Goal: Transaction & Acquisition: Book appointment/travel/reservation

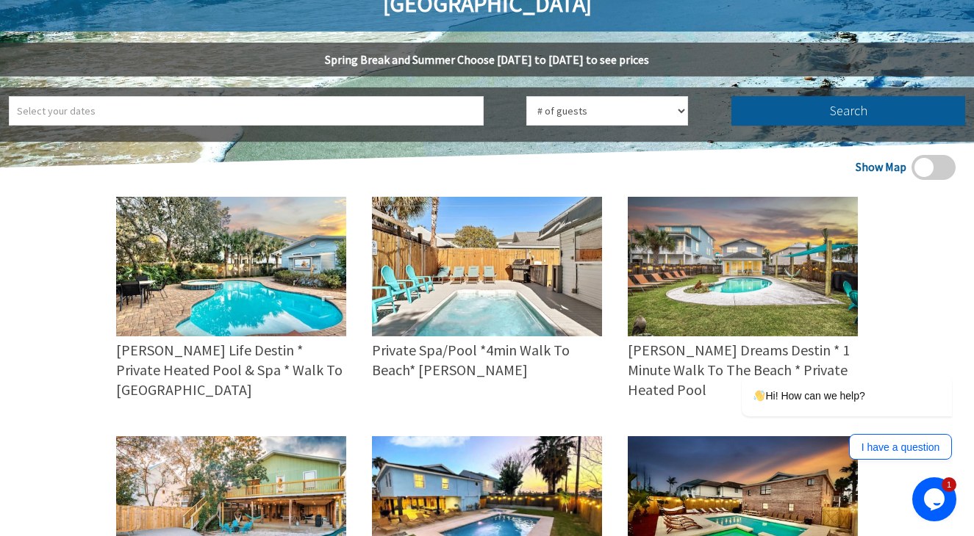
scroll to position [301, 0]
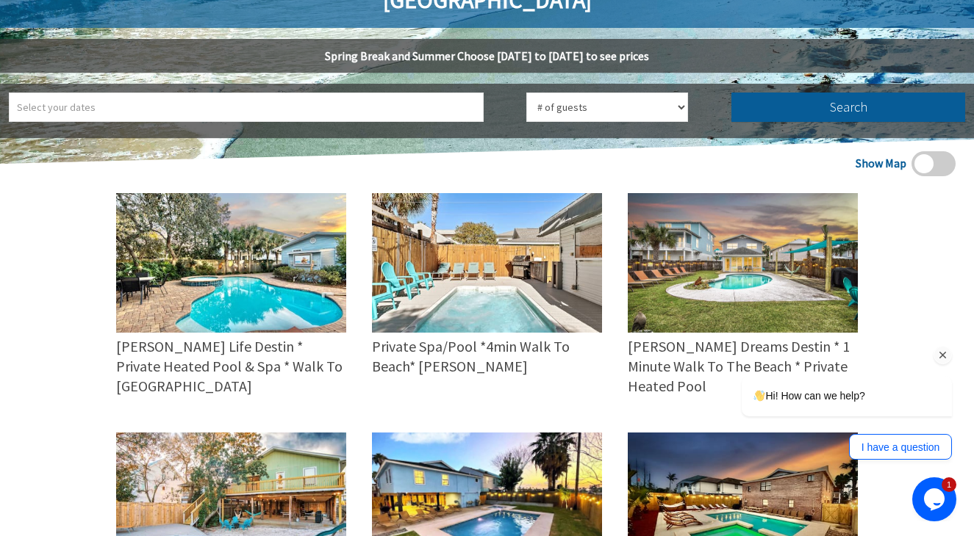
click at [738, 245] on div "Hi! How can we help? I have a question" at bounding box center [826, 354] width 265 height 226
click at [718, 301] on div "Hi! How can we help? I have a question" at bounding box center [826, 354] width 265 height 226
click at [714, 308] on div "Hi! How can we help? I have a question" at bounding box center [826, 354] width 265 height 226
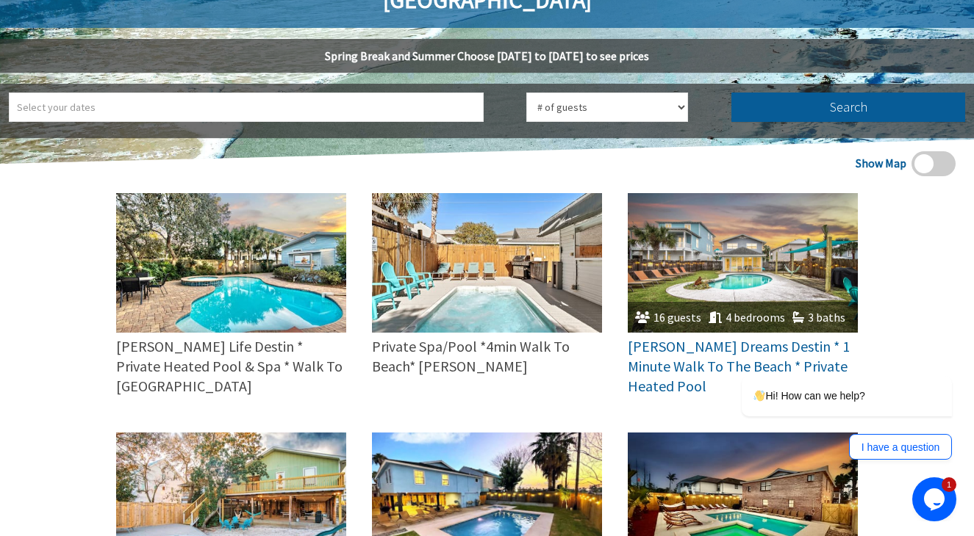
click at [711, 226] on img at bounding box center [743, 263] width 230 height 140
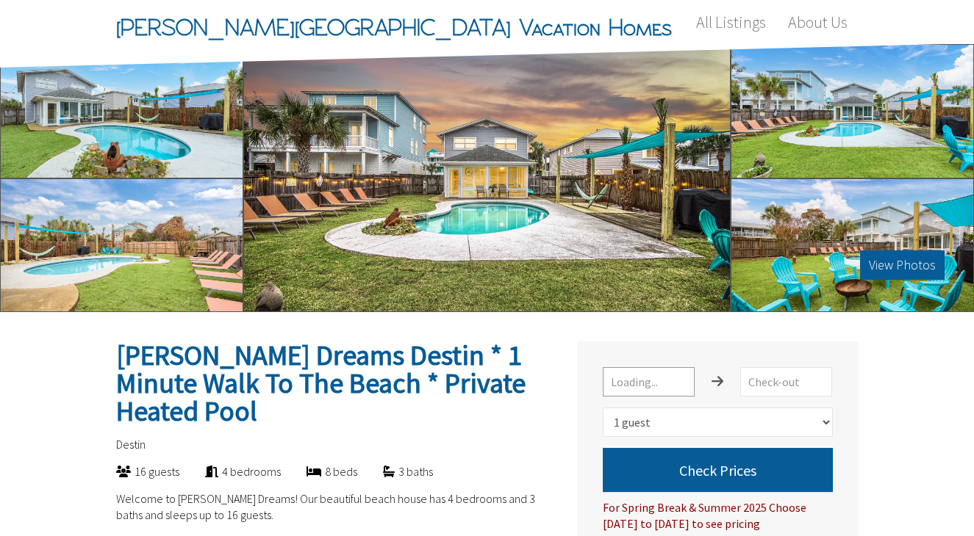
select select "1"
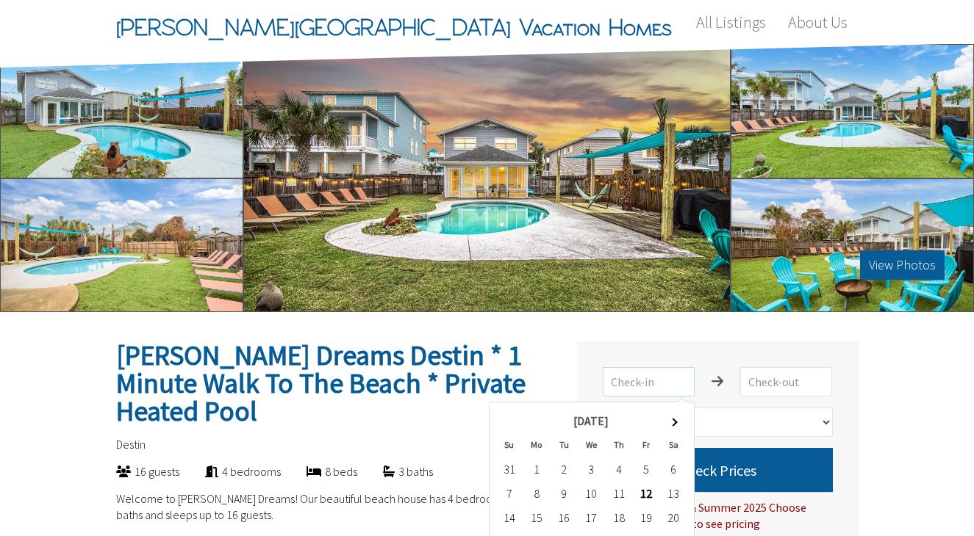
click at [636, 381] on input "text" at bounding box center [649, 381] width 92 height 29
click at [672, 417] on th at bounding box center [673, 421] width 27 height 24
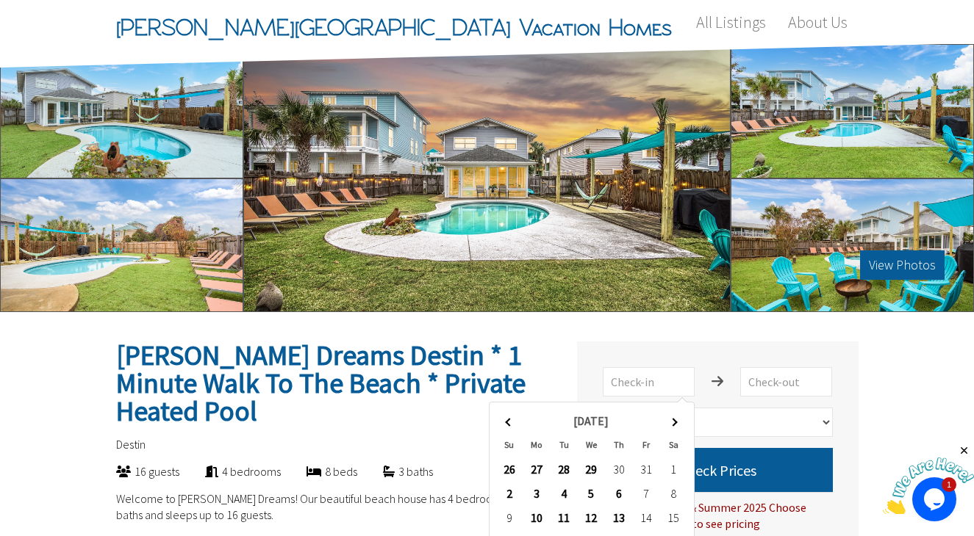
click at [672, 417] on th at bounding box center [673, 421] width 27 height 24
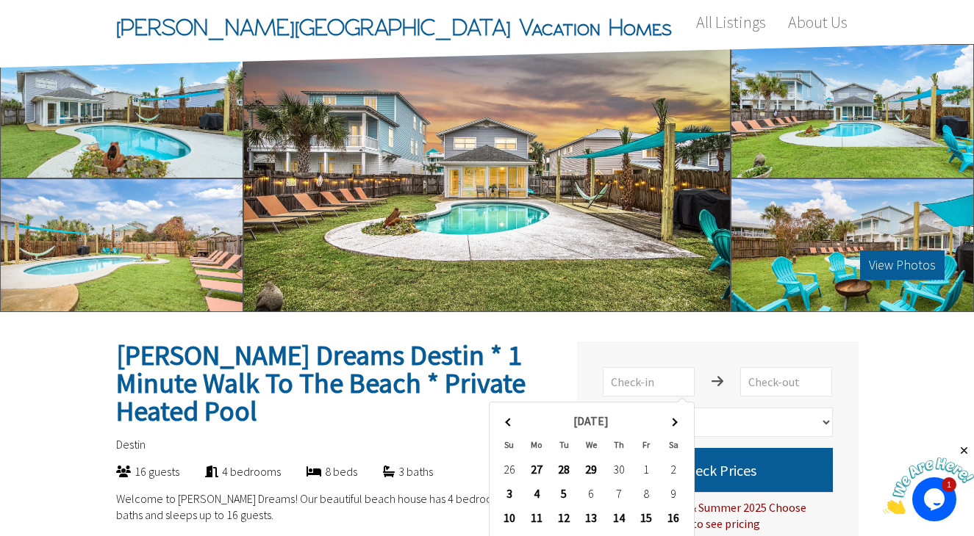
click at [672, 417] on th at bounding box center [673, 421] width 27 height 24
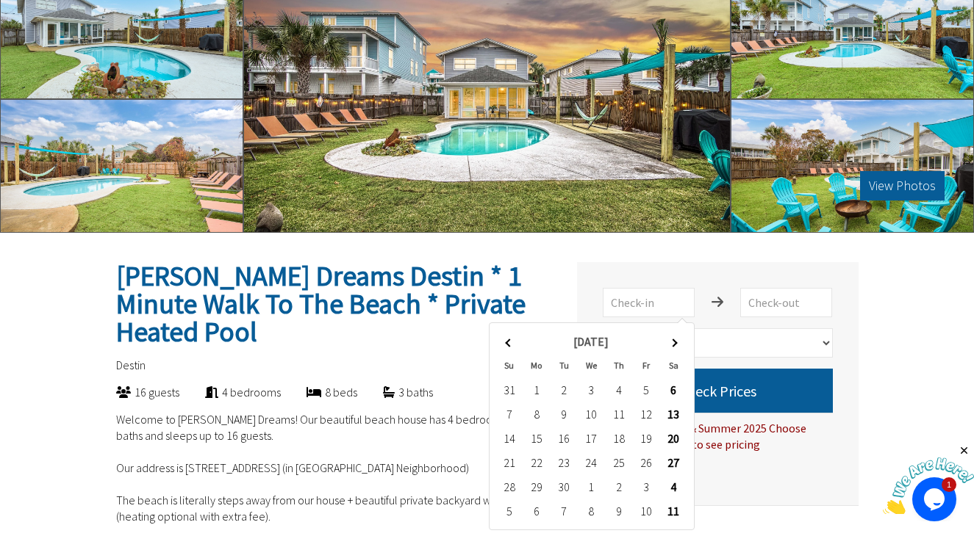
scroll to position [81, 0]
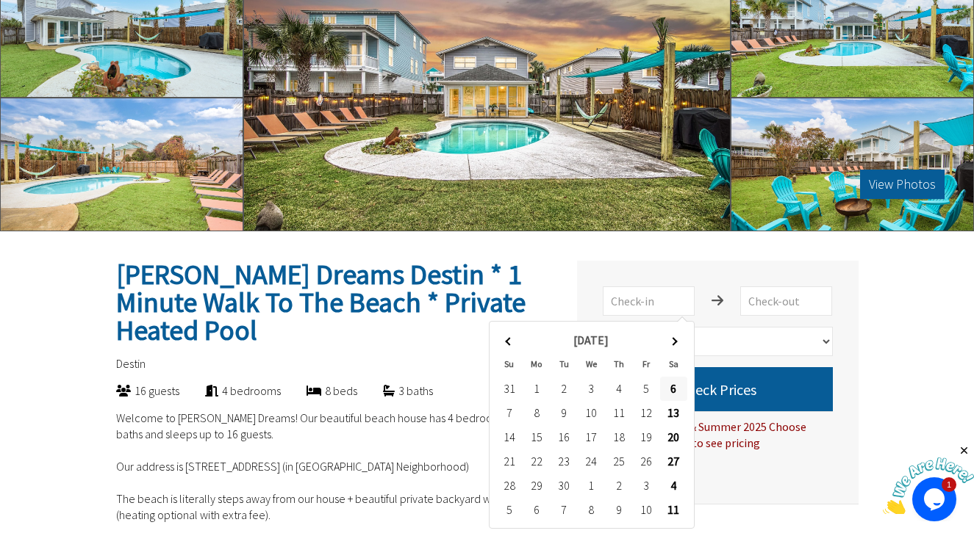
type input "[DATE]"
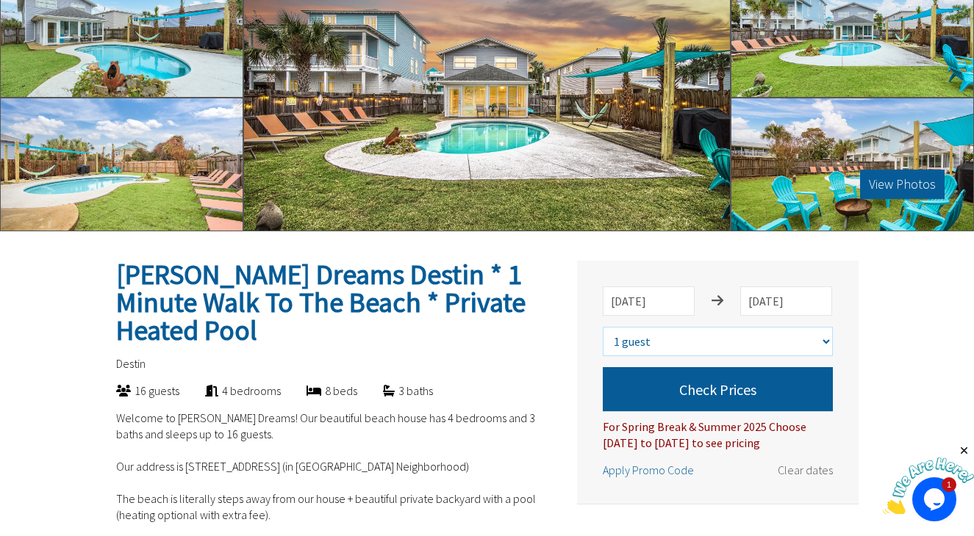
click at [725, 348] on select "Select number of guests 1 guest 2 guests 3 guests 4 guests 5 guests 6 guests 7 …" at bounding box center [718, 341] width 230 height 29
select select "16"
click at [603, 327] on select "Select number of guests 1 guest 2 guests 3 guests 4 guests 5 guests 6 guests 7 …" at bounding box center [718, 341] width 230 height 29
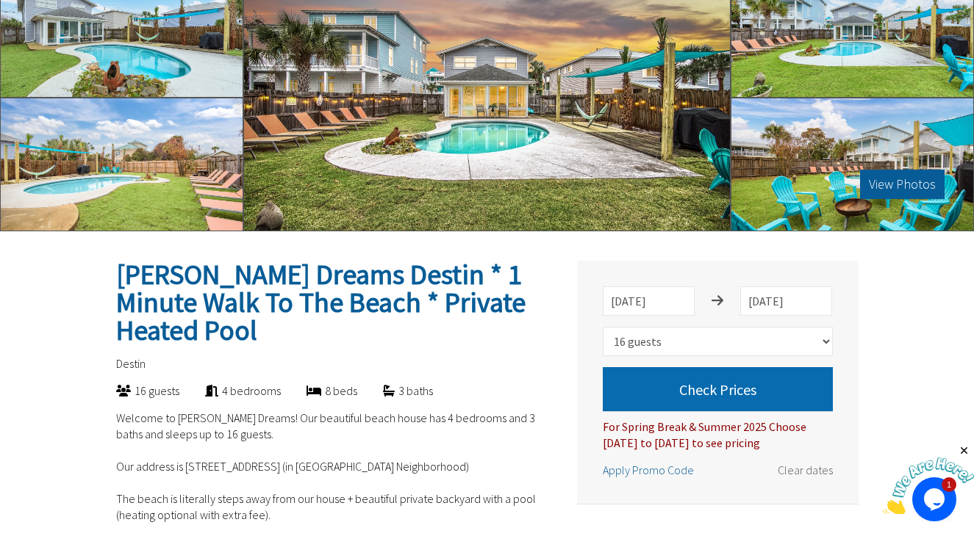
click at [712, 389] on button "Check Prices" at bounding box center [718, 389] width 230 height 44
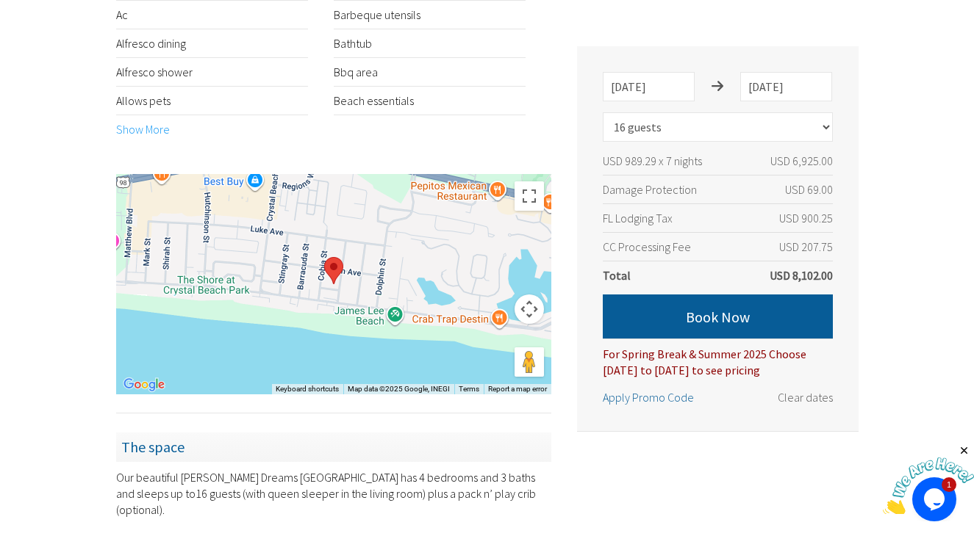
scroll to position [974, 0]
